Goal: Task Accomplishment & Management: Manage account settings

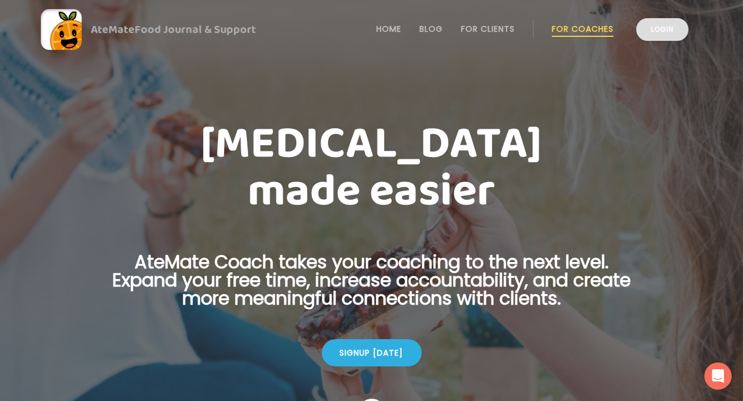
click at [646, 33] on link "Login" at bounding box center [662, 29] width 52 height 23
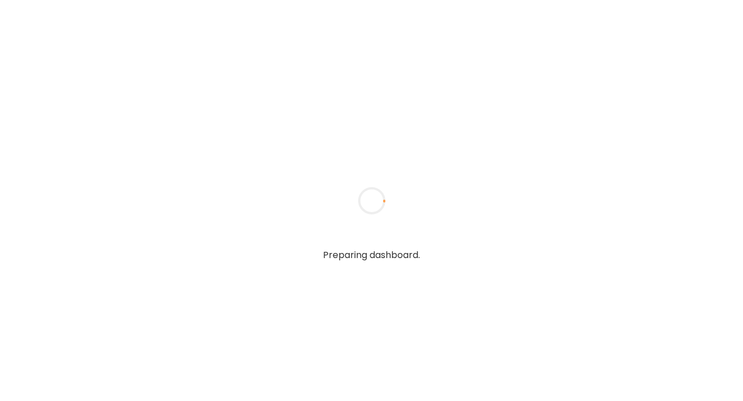
type textarea "**********"
type input "**********"
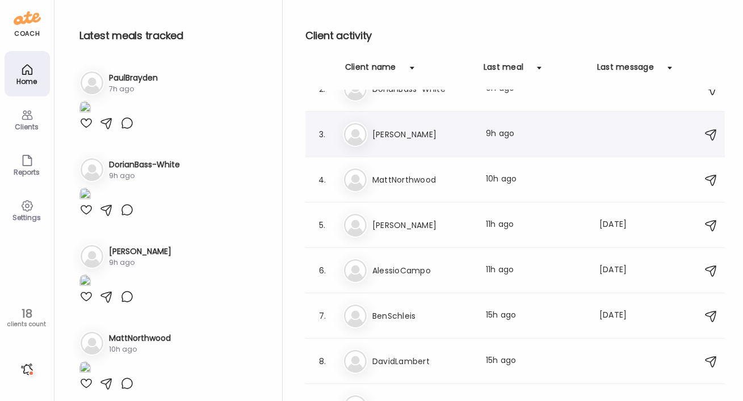
scroll to position [92, 0]
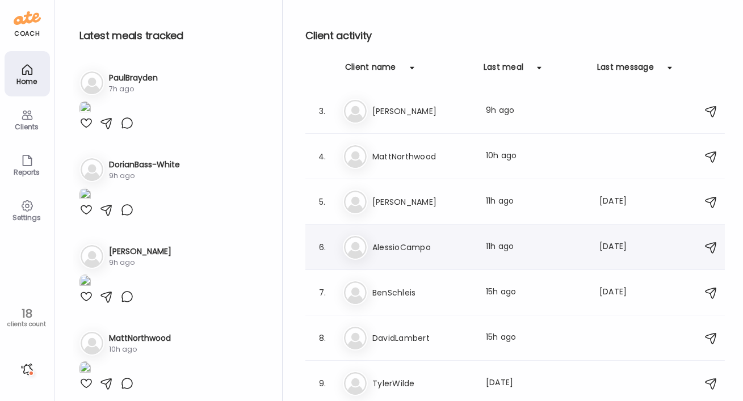
click at [407, 245] on h3 "AlessioCampo" at bounding box center [422, 248] width 100 height 14
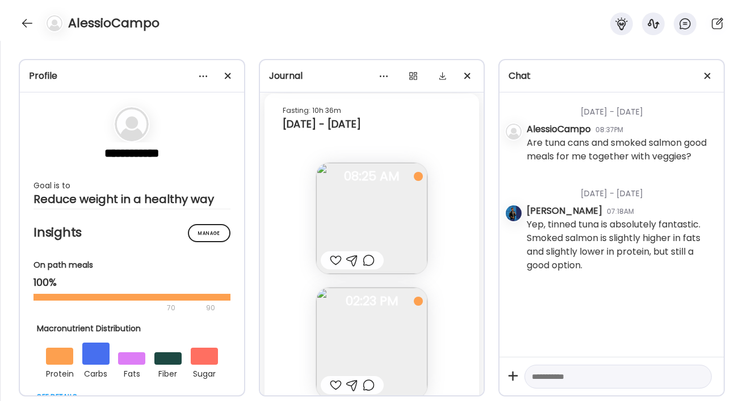
scroll to position [26647, 0]
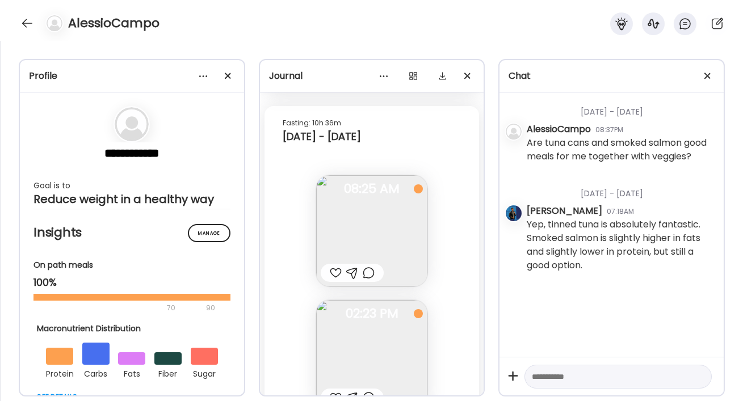
click at [17, 24] on div "AlessioCampo" at bounding box center [371, 20] width 743 height 41
click at [23, 24] on div at bounding box center [27, 23] width 18 height 18
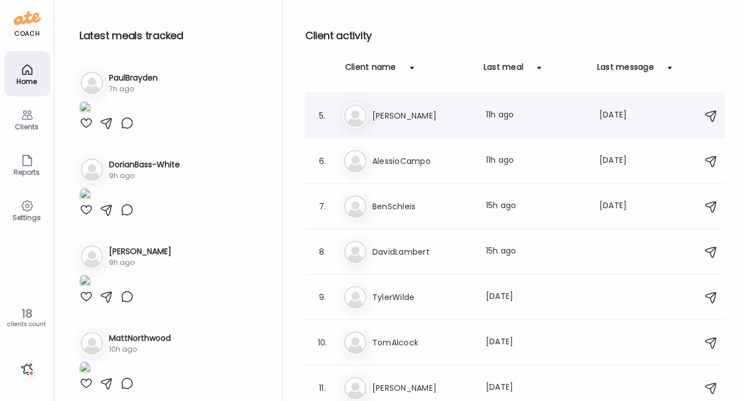
scroll to position [180, 0]
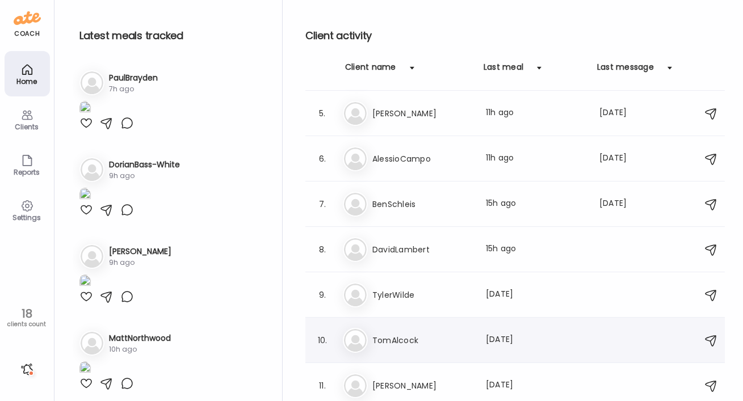
click at [403, 338] on h3 "TomAlcock" at bounding box center [422, 341] width 100 height 14
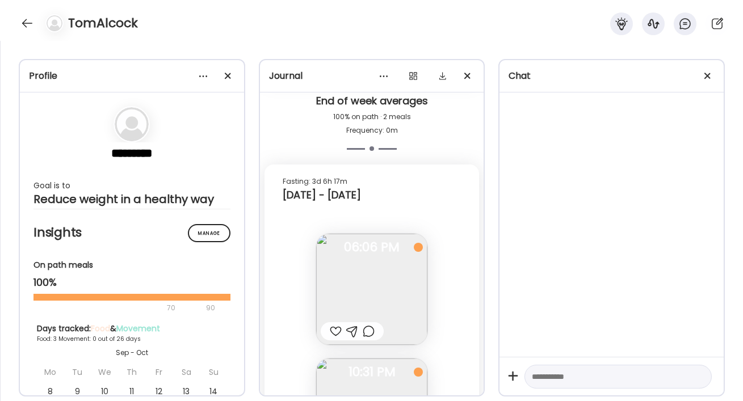
scroll to position [5652, 0]
